Goal: Task Accomplishment & Management: Manage account settings

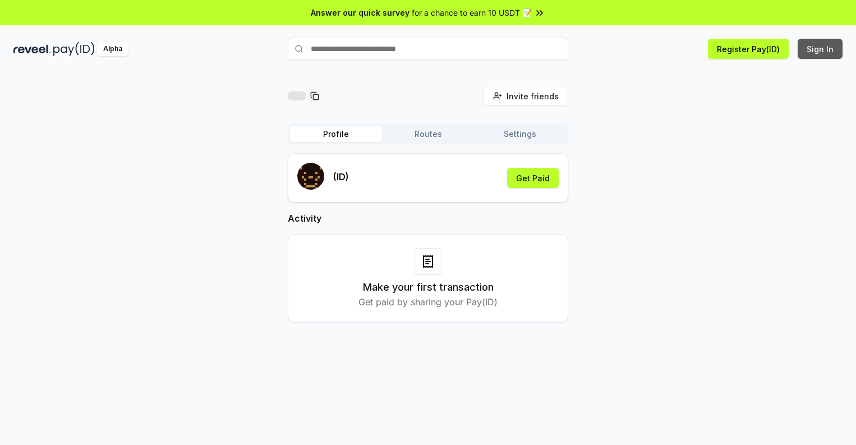
click at [821, 49] on button "Sign In" at bounding box center [820, 49] width 45 height 20
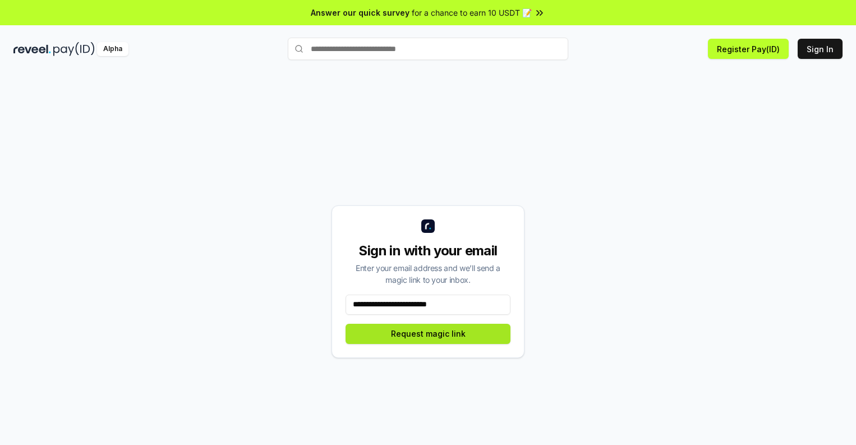
type input "**********"
click at [428, 333] on button "Request magic link" at bounding box center [427, 334] width 165 height 20
